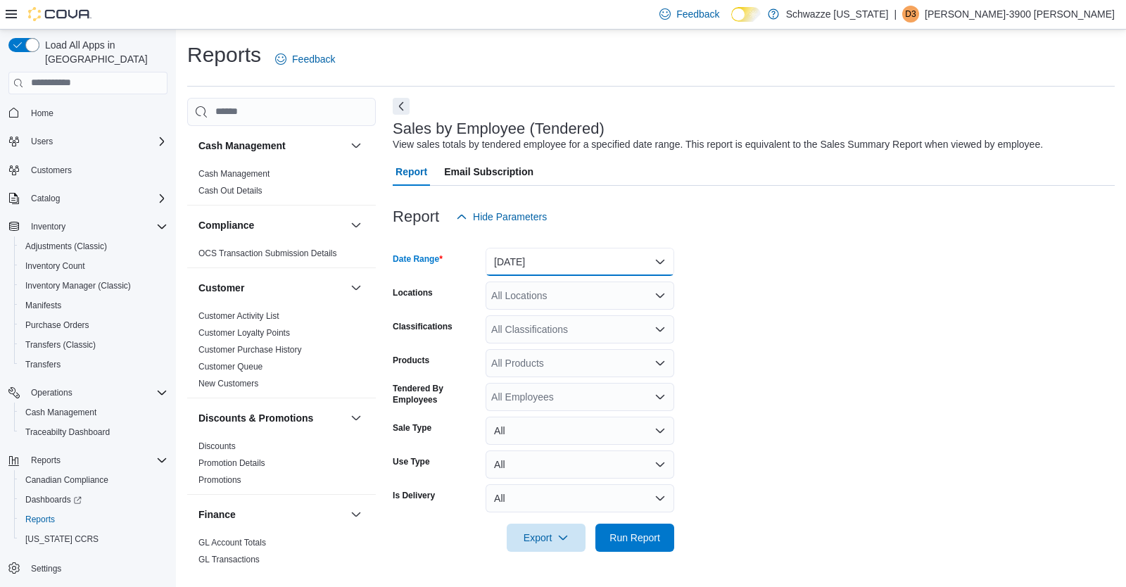
click at [548, 268] on button "[DATE]" at bounding box center [580, 262] width 189 height 28
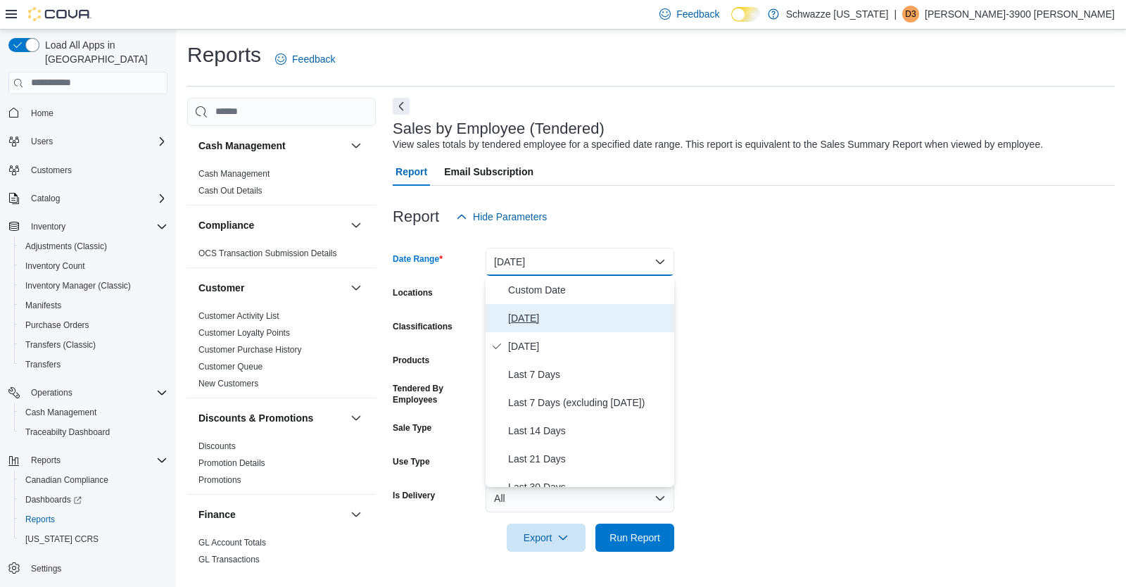
click at [529, 312] on span "[DATE]" at bounding box center [588, 318] width 160 height 17
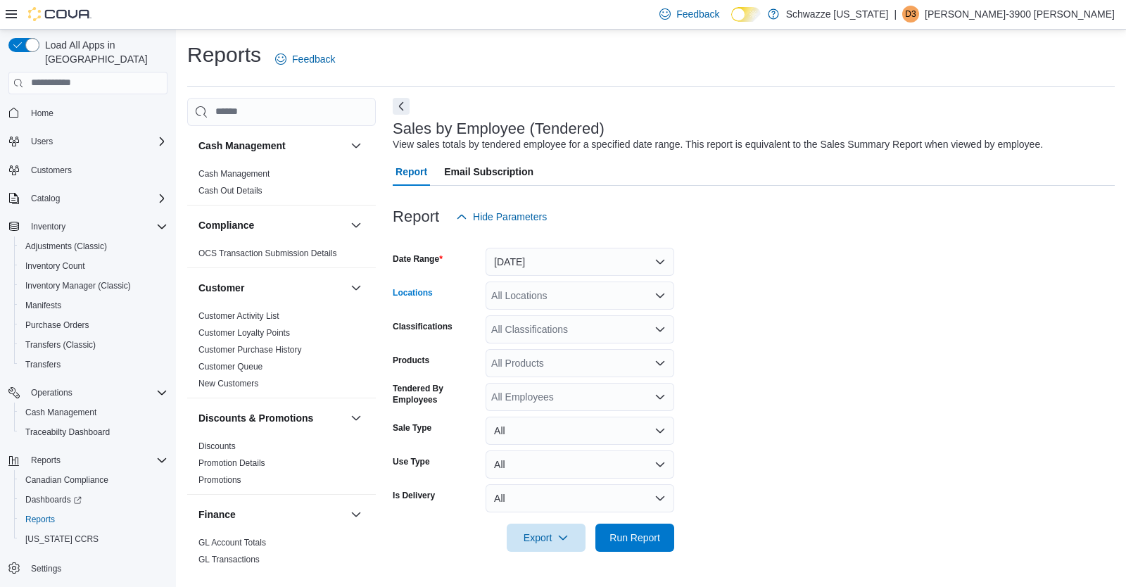
click at [520, 301] on div "All Locations" at bounding box center [580, 296] width 189 height 28
type input "***"
click at [540, 324] on span "EDW01 [GEOGRAPHIC_DATA]" at bounding box center [592, 320] width 139 height 14
click at [631, 532] on span "Run Report" at bounding box center [635, 537] width 51 height 14
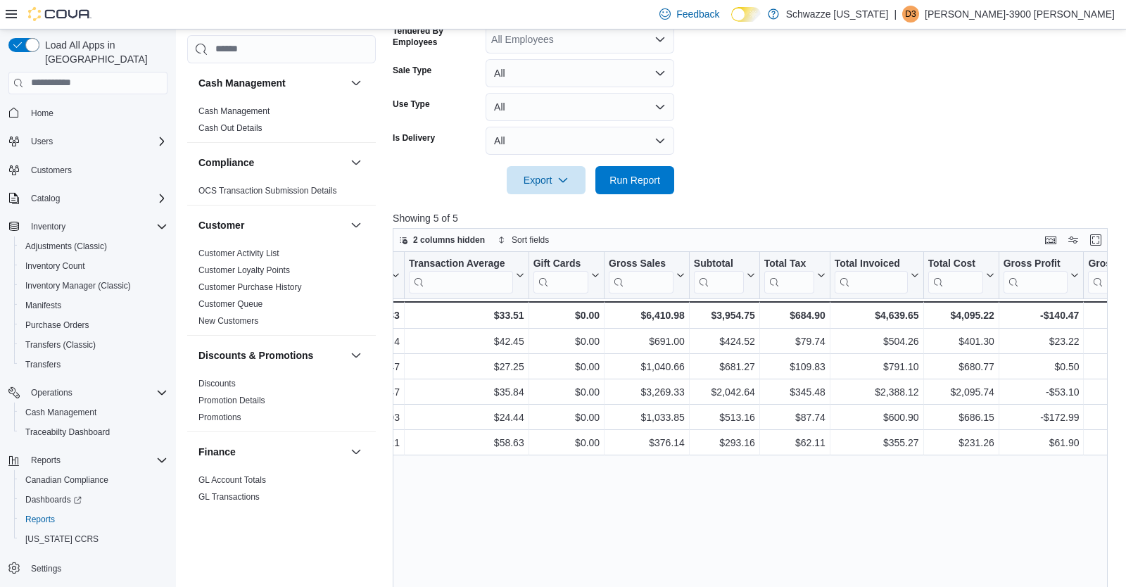
scroll to position [0, 610]
